Goal: Transaction & Acquisition: Purchase product/service

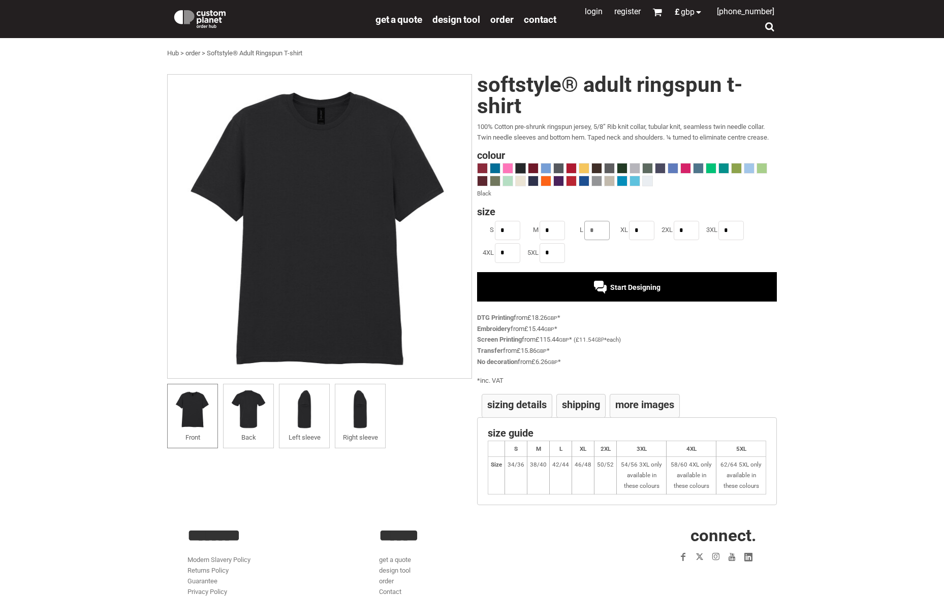
drag, startPoint x: 598, startPoint y: 228, endPoint x: 584, endPoint y: 228, distance: 14.7
click at [584, 228] on li "L *" at bounding box center [588, 230] width 45 height 22
type input "*"
click at [510, 169] on span at bounding box center [508, 169] width 10 height 10
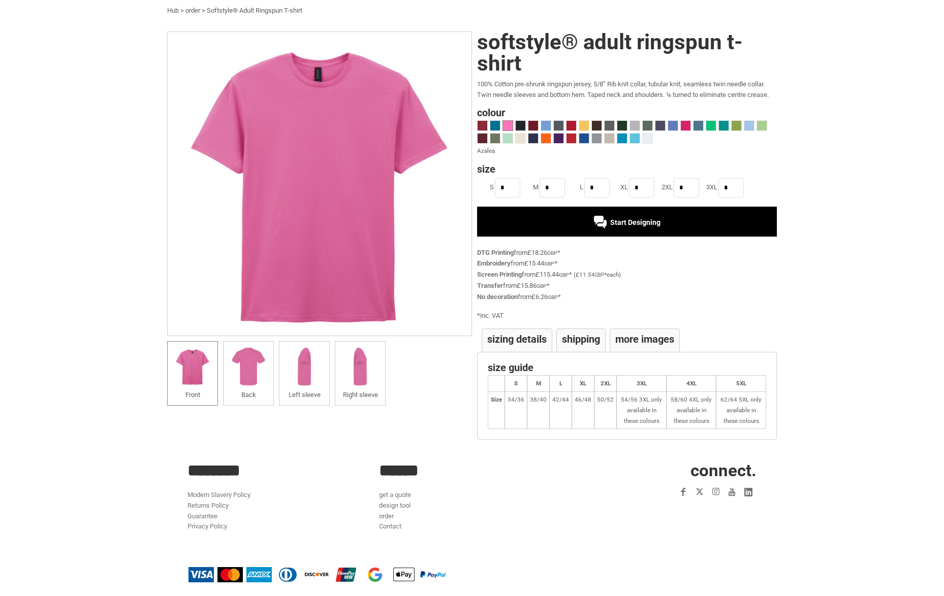
scroll to position [42, 0]
click at [628, 224] on span "Start Designing" at bounding box center [635, 223] width 50 height 8
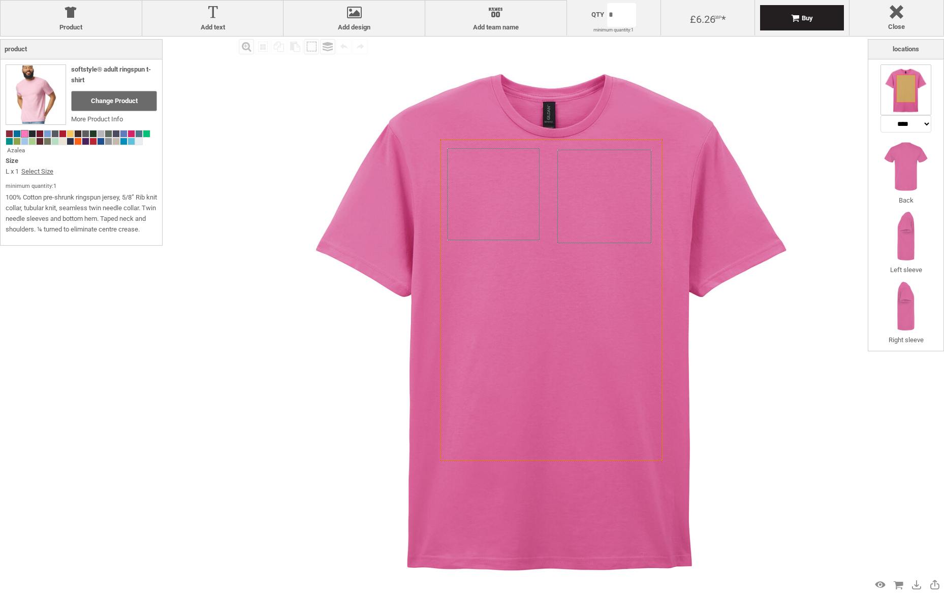
select select "*******"
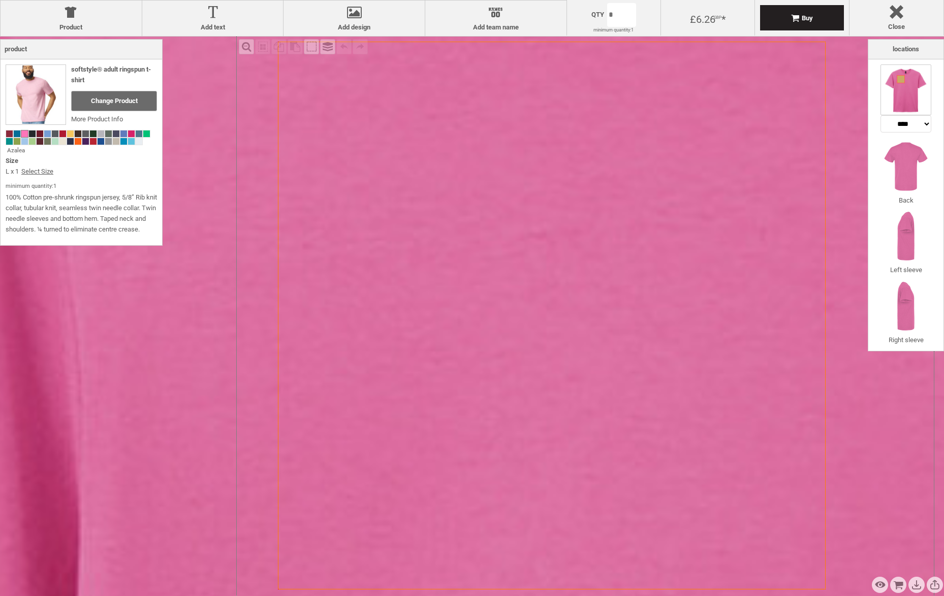
click at [216, 14] on div at bounding box center [212, 15] width 131 height 18
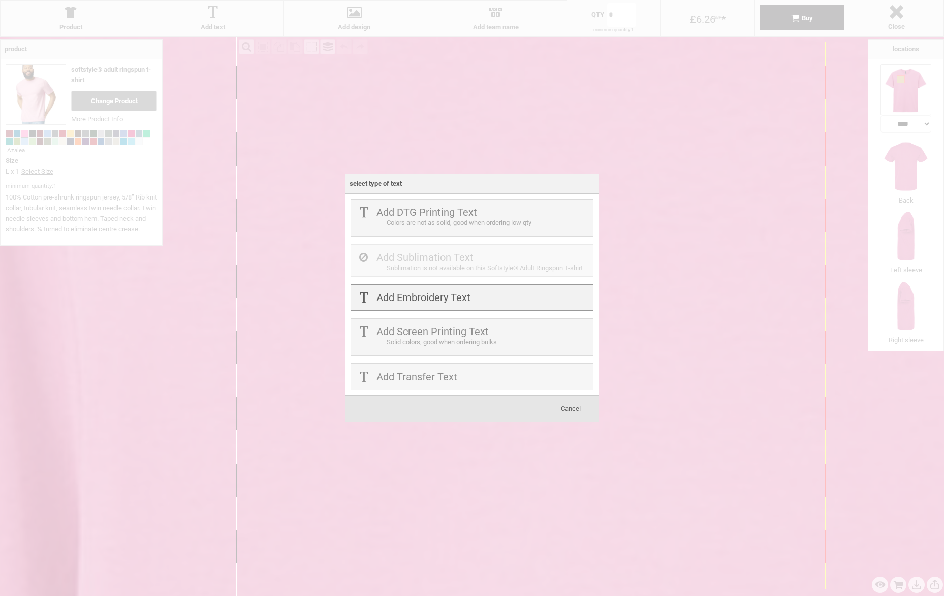
click at [418, 300] on label "Add Embroidery Text" at bounding box center [423, 298] width 94 height 12
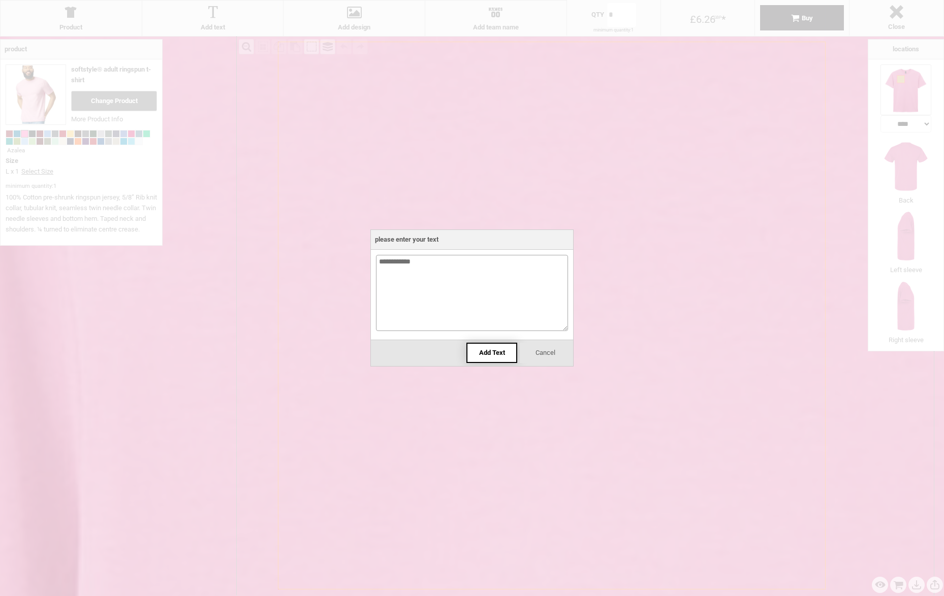
type textarea "**********"
click at [495, 352] on span "Add Text" at bounding box center [492, 353] width 26 height 8
